Goal: Navigation & Orientation: Understand site structure

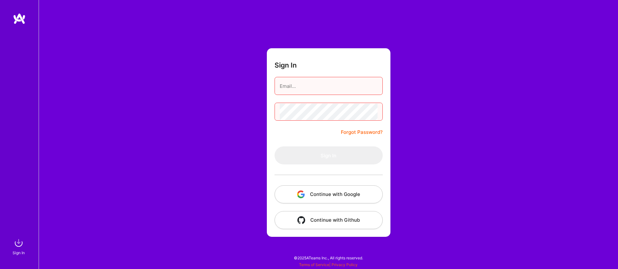
click at [316, 85] on input "email" at bounding box center [329, 86] width 98 height 16
type input "[EMAIL_ADDRESS][DOMAIN_NAME]"
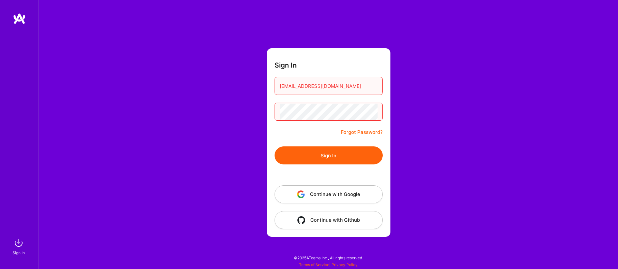
click at [274, 146] on button "Sign In" at bounding box center [328, 155] width 108 height 18
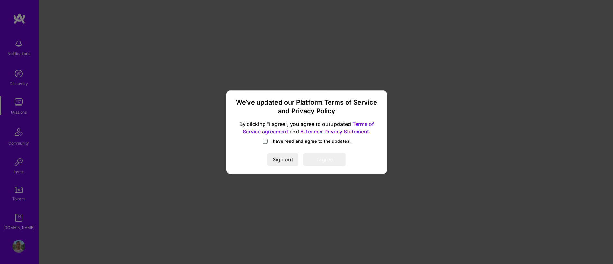
click at [261, 135] on span "By clicking "I agree", you agree to our updated Terms of Service agreement and …" at bounding box center [306, 128] width 145 height 15
click at [265, 139] on span at bounding box center [265, 141] width 5 height 5
click at [0, 0] on input "I have read and agree to the updates." at bounding box center [0, 0] width 0 height 0
click at [328, 156] on button "I agree" at bounding box center [324, 159] width 42 height 13
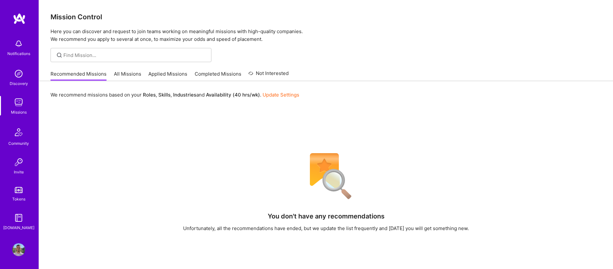
click at [121, 75] on link "All Missions" at bounding box center [127, 75] width 27 height 11
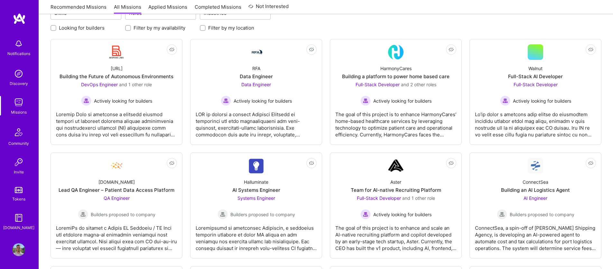
scroll to position [42, 0]
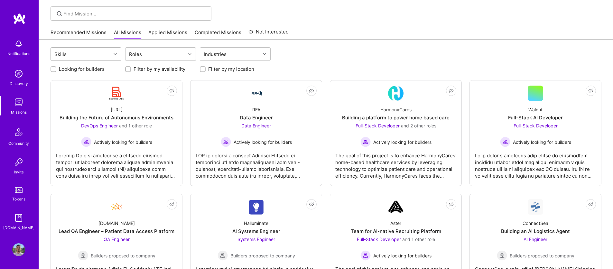
click at [95, 58] on div "Skills" at bounding box center [81, 54] width 60 height 13
drag, startPoint x: 101, startPoint y: 56, endPoint x: 149, endPoint y: 52, distance: 48.1
click at [101, 56] on div "Skills" at bounding box center [81, 54] width 60 height 13
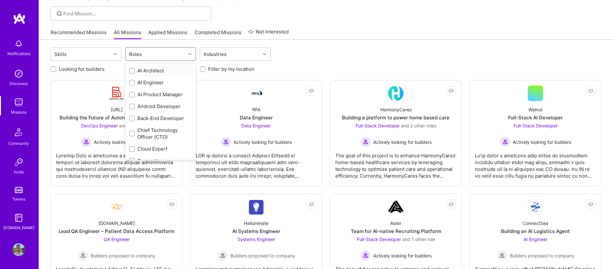
click at [170, 49] on div "Roles" at bounding box center [155, 54] width 60 height 13
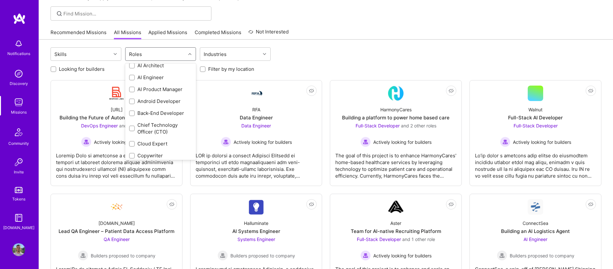
scroll to position [0, 0]
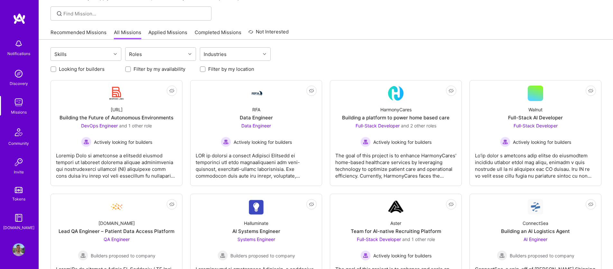
click at [292, 48] on div "Skills Roles Industries" at bounding box center [326, 54] width 551 height 15
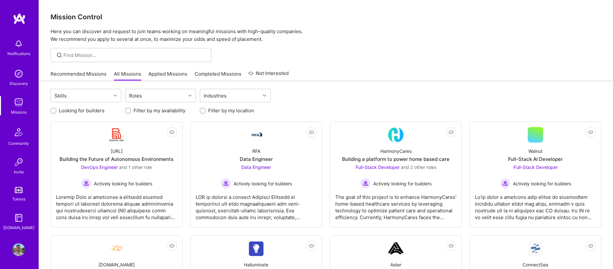
click at [26, 43] on div "Notifications" at bounding box center [19, 47] width 40 height 22
click at [18, 54] on div "Notifications Discovery Missions Community Invite Tokens [DOMAIN_NAME]" at bounding box center [19, 133] width 39 height 195
click at [24, 76] on img at bounding box center [18, 73] width 13 height 13
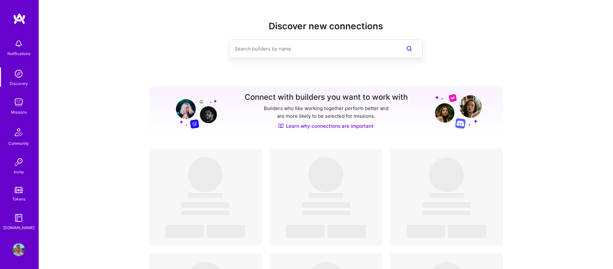
click at [25, 102] on link "Missions" at bounding box center [19, 106] width 40 height 20
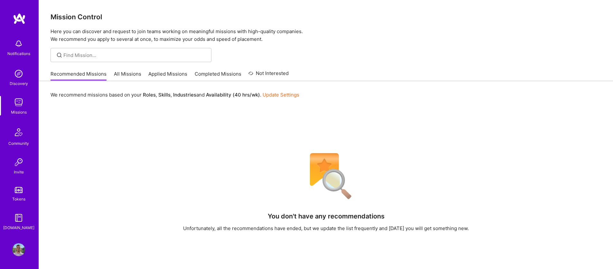
click at [26, 128] on link "Community" at bounding box center [19, 136] width 40 height 22
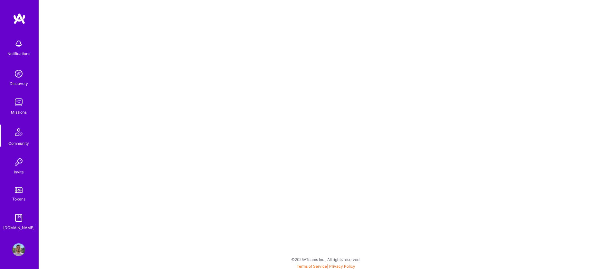
click at [22, 161] on img at bounding box center [18, 162] width 13 height 13
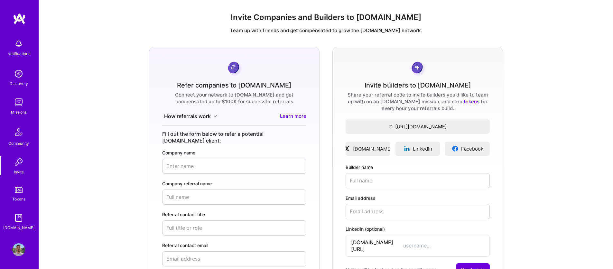
click at [7, 194] on link "Tokens" at bounding box center [19, 193] width 40 height 18
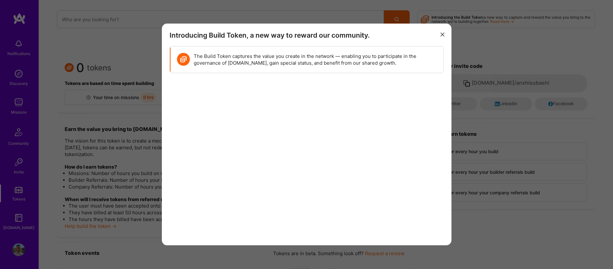
click at [442, 36] on icon "modal" at bounding box center [442, 34] width 4 height 4
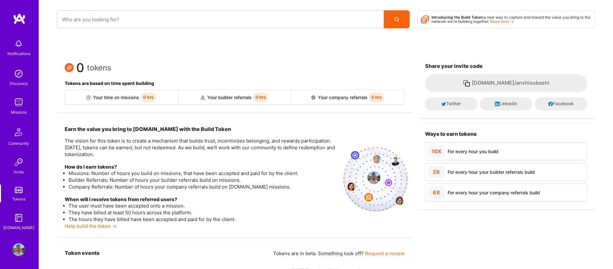
click at [27, 224] on link "[DOMAIN_NAME]" at bounding box center [19, 221] width 40 height 20
